Goal: Task Accomplishment & Management: Manage account settings

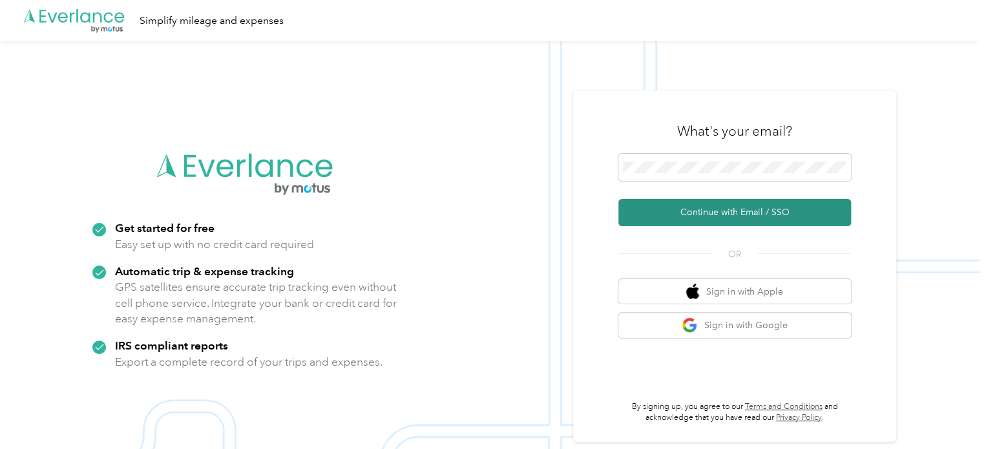
click at [753, 220] on button "Continue with Email / SSO" at bounding box center [735, 212] width 233 height 27
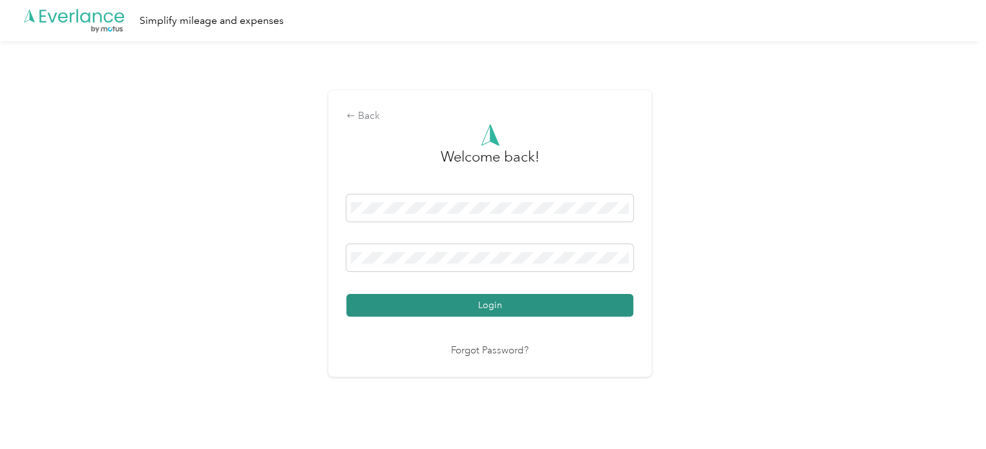
click at [482, 300] on button "Login" at bounding box center [489, 305] width 287 height 23
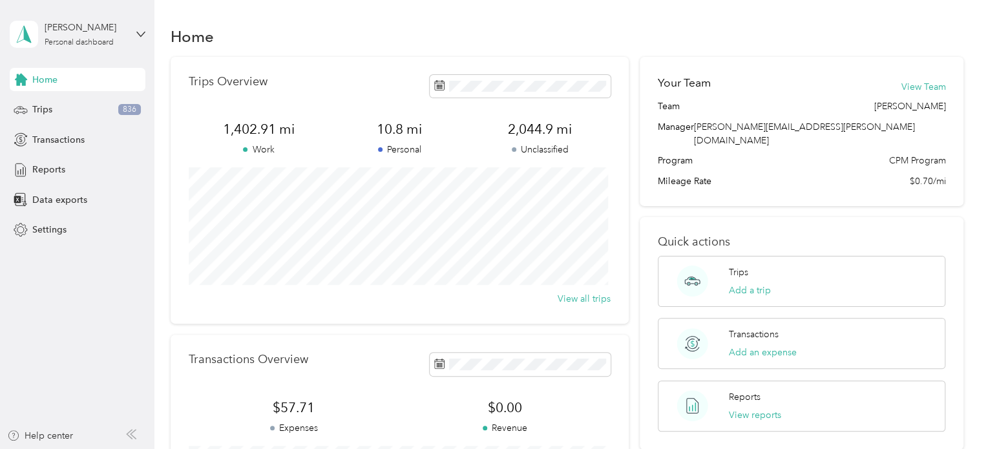
click at [142, 25] on div "[PERSON_NAME] Personal dashboard" at bounding box center [78, 34] width 136 height 45
click at [105, 94] on div "Log out" at bounding box center [219, 105] width 400 height 23
